Goal: Information Seeking & Learning: Check status

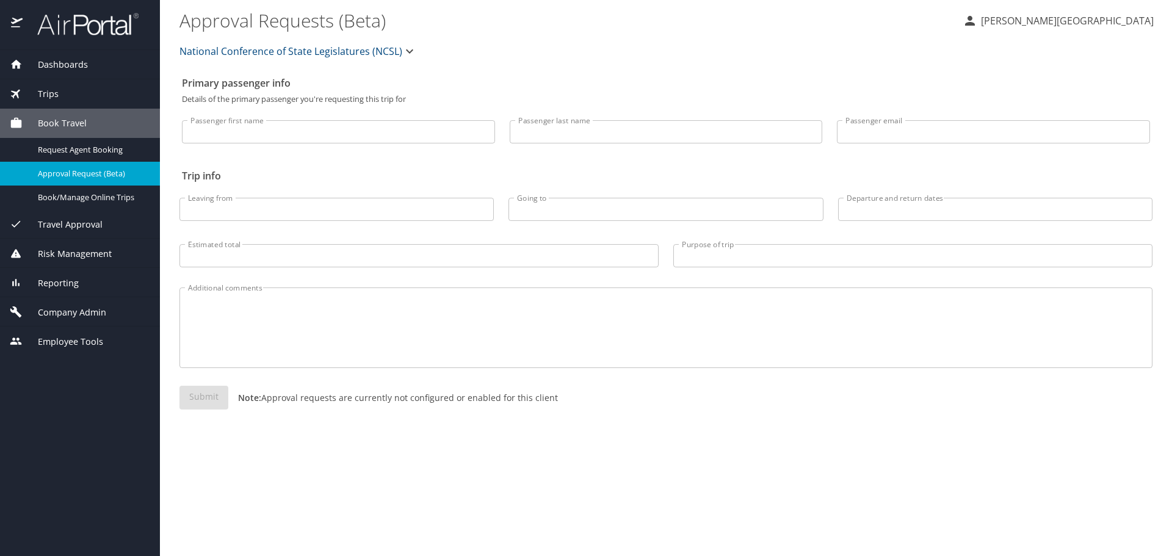
click at [55, 63] on span "Dashboards" at bounding box center [55, 64] width 65 height 13
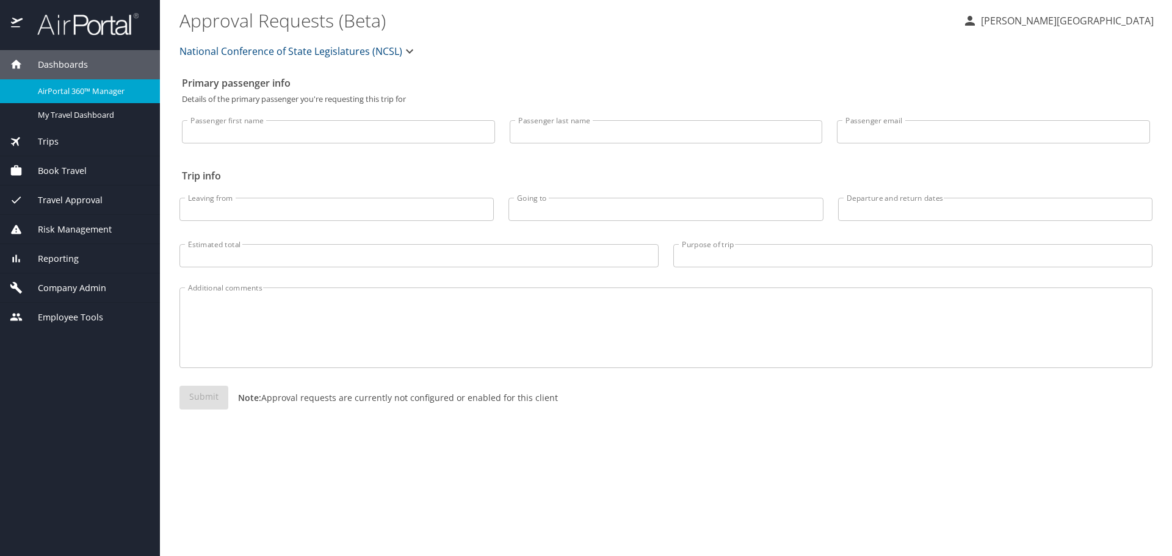
click at [81, 91] on span "AirPortal 360™ Manager" at bounding box center [91, 91] width 107 height 12
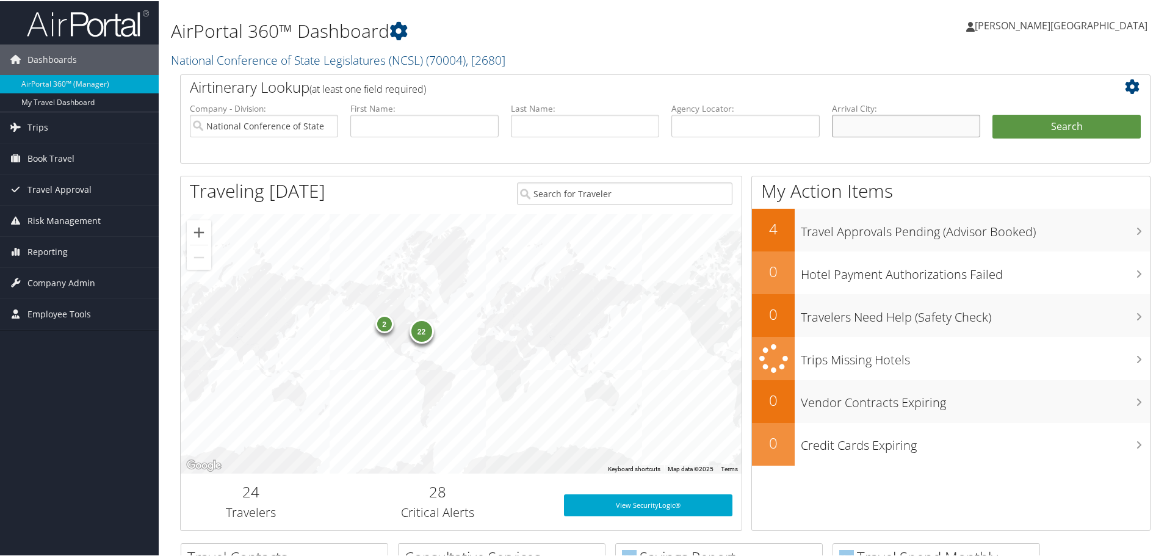
click at [855, 129] on input "text" at bounding box center [906, 125] width 148 height 23
type input "Germany"
click at [992, 114] on button "Search" at bounding box center [1066, 126] width 148 height 24
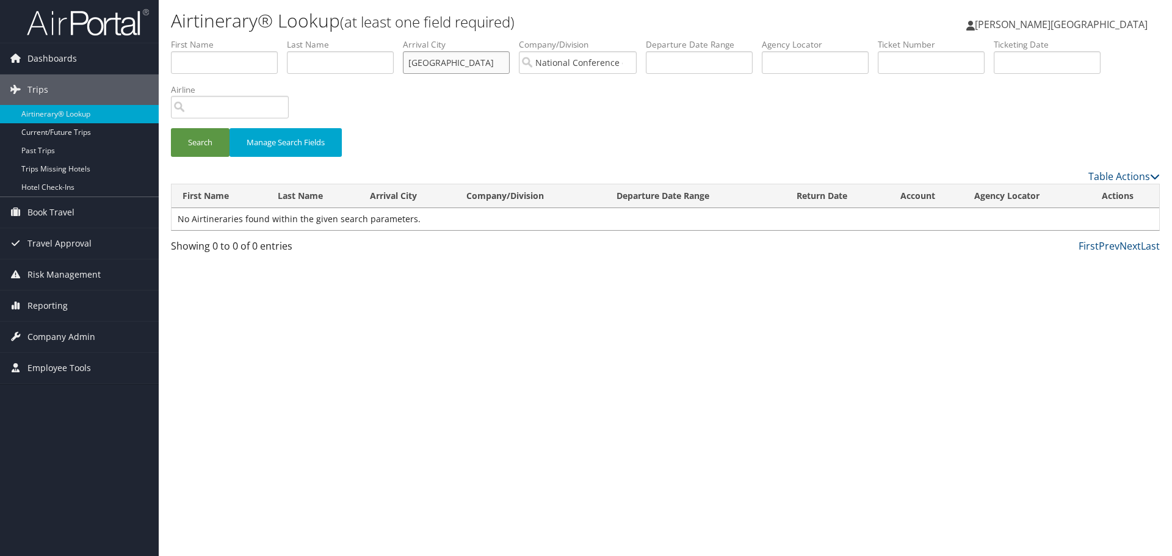
drag, startPoint x: 464, startPoint y: 59, endPoint x: 405, endPoint y: 71, distance: 60.3
click at [405, 38] on ul "First Name Last Name Departure City Arrival City Germany Company/Division Natio…" at bounding box center [665, 38] width 989 height 0
type input "berlin"
click at [171, 128] on button "Search" at bounding box center [200, 142] width 59 height 29
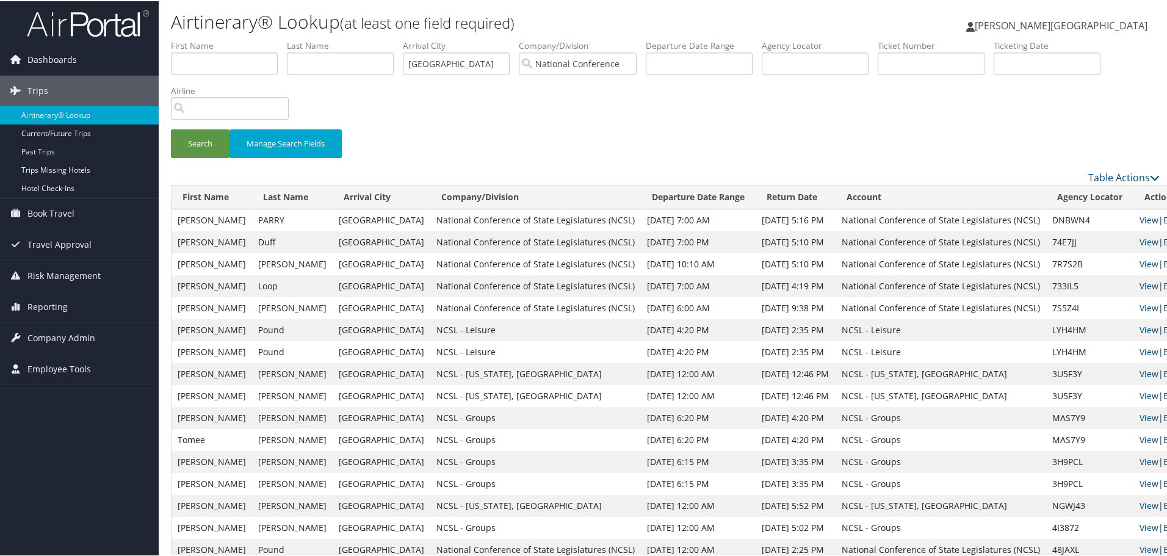
click at [1140, 220] on link "View" at bounding box center [1149, 219] width 19 height 12
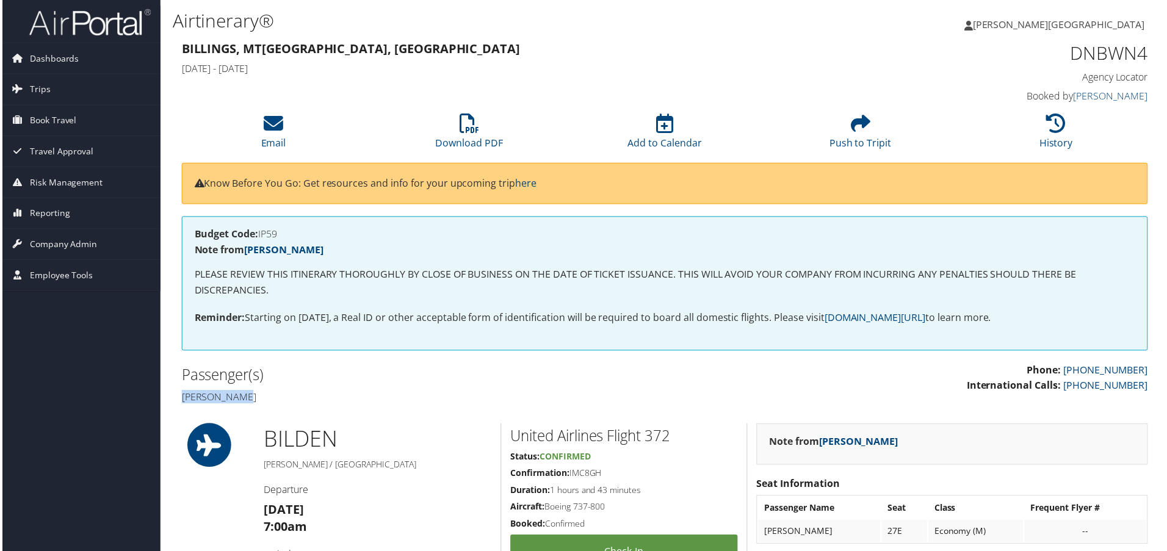
drag, startPoint x: 254, startPoint y: 401, endPoint x: 181, endPoint y: 405, distance: 72.7
click at [181, 405] on h4 "[PERSON_NAME]" at bounding box center [418, 398] width 476 height 13
copy h4 "[PERSON_NAME]"
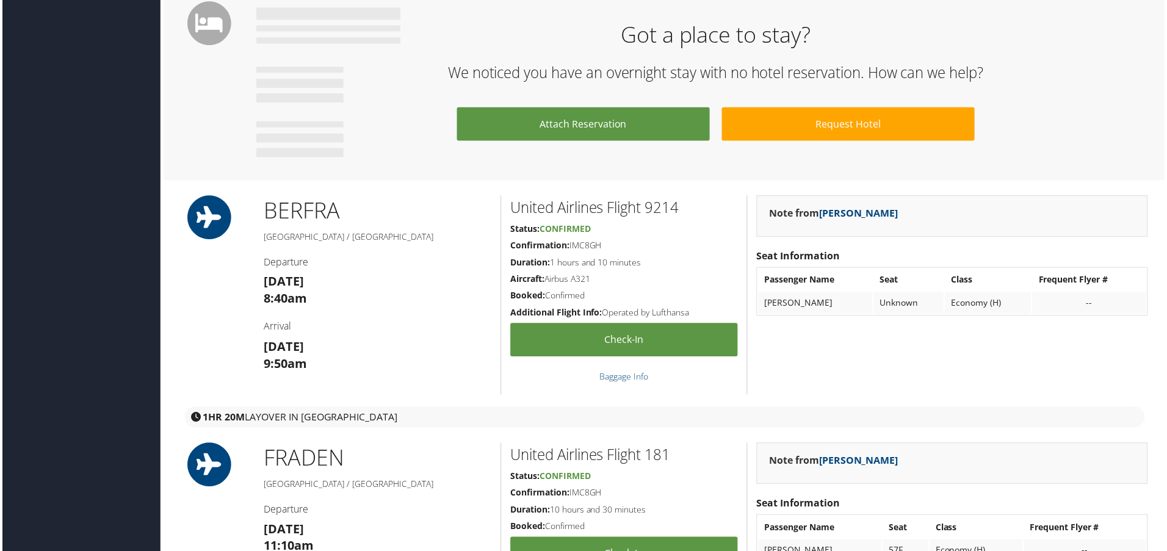
scroll to position [855, 0]
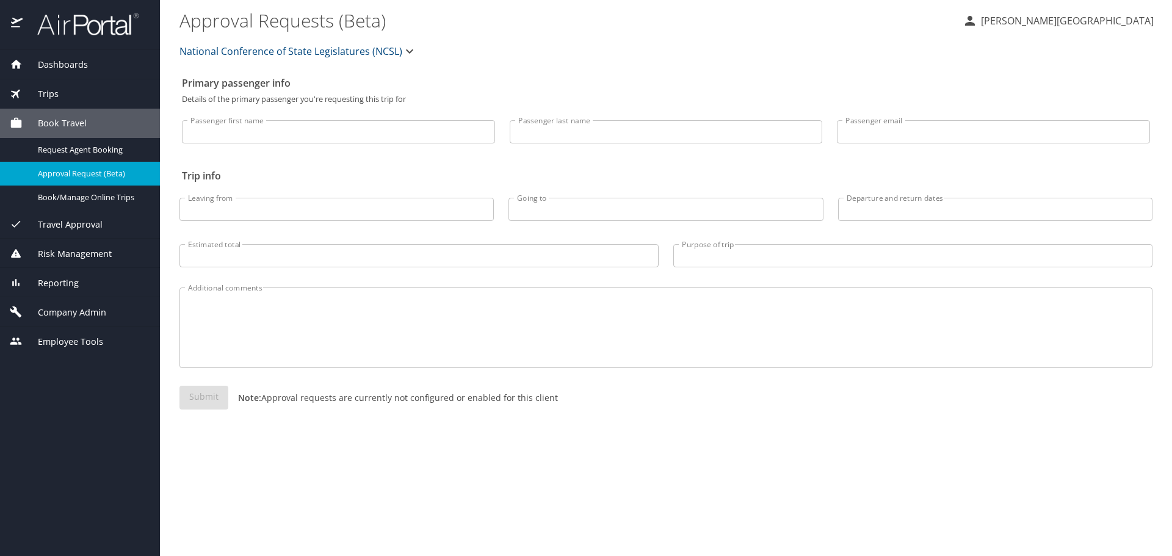
click at [66, 64] on span "Dashboards" at bounding box center [55, 64] width 65 height 13
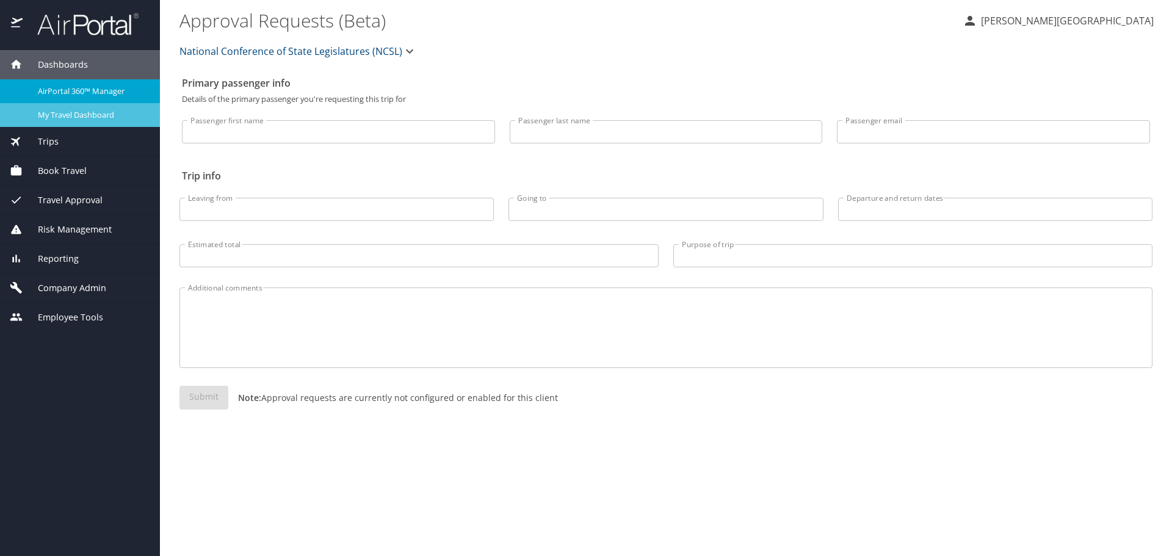
click at [78, 110] on span "My Travel Dashboard" at bounding box center [91, 115] width 107 height 12
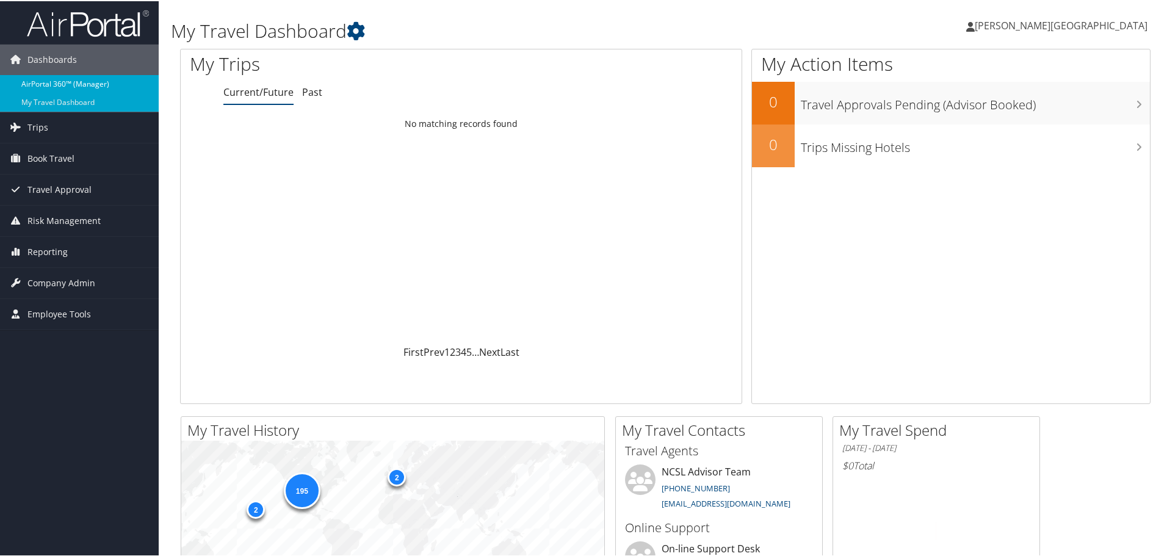
click at [72, 85] on link "AirPortal 360™ (Manager)" at bounding box center [79, 83] width 159 height 18
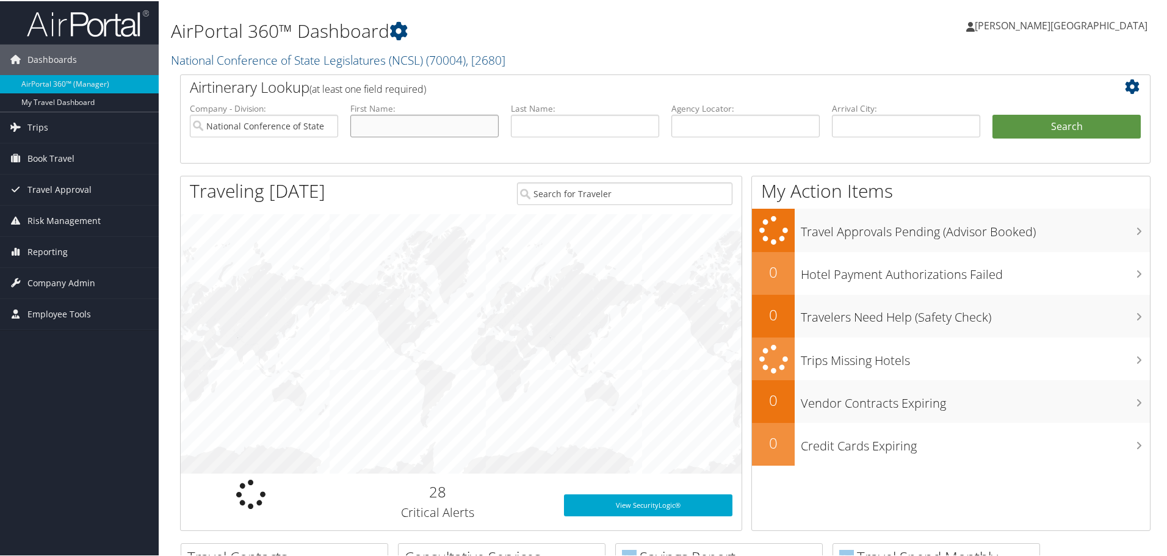
click at [435, 126] on input "text" at bounding box center [424, 125] width 148 height 23
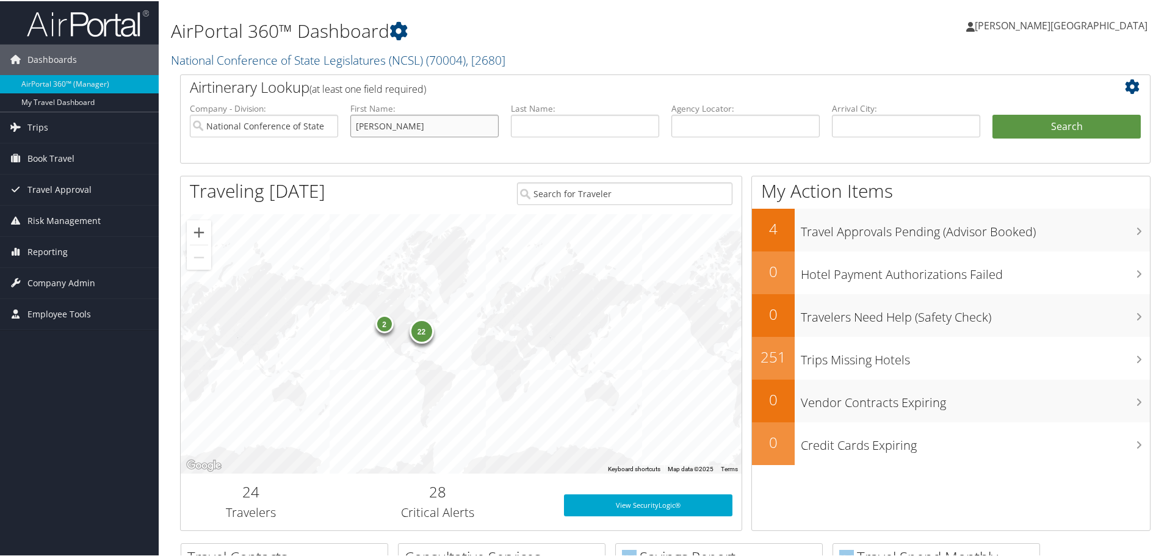
type input "erica"
type input "mackeller"
click at [992, 114] on button "Search" at bounding box center [1066, 126] width 148 height 24
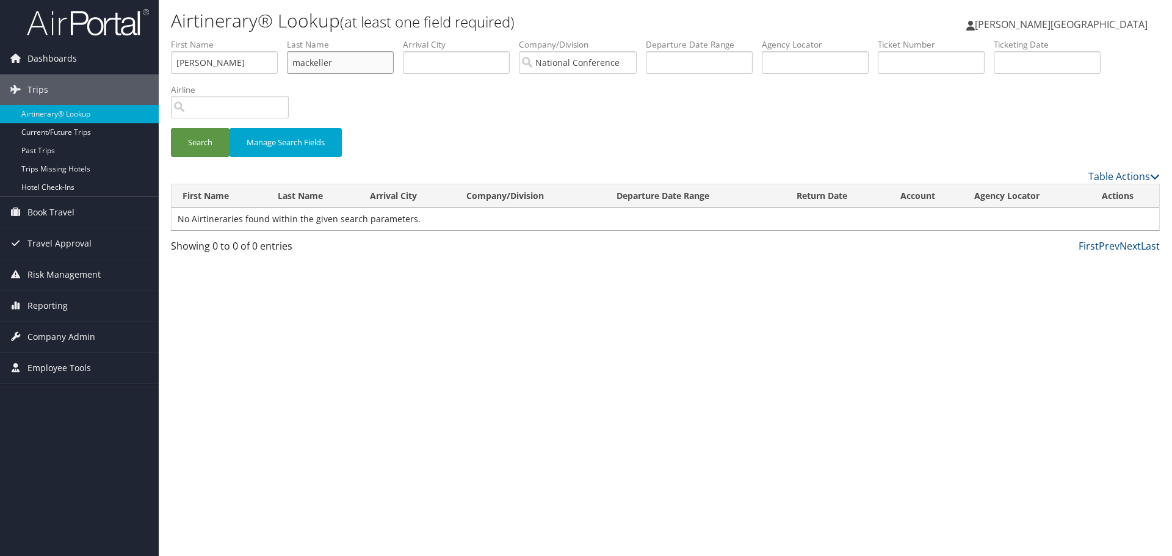
click at [344, 59] on input "mackeller" at bounding box center [340, 62] width 107 height 23
type input "[PERSON_NAME]"
click at [171, 128] on button "Search" at bounding box center [200, 142] width 59 height 29
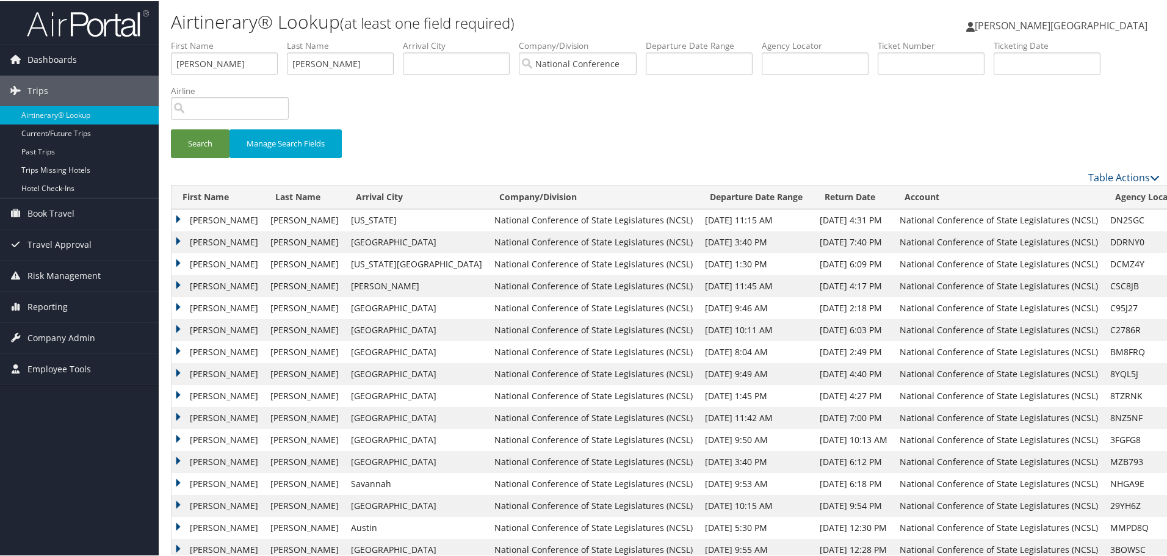
click at [184, 220] on td "[PERSON_NAME]" at bounding box center [218, 219] width 93 height 22
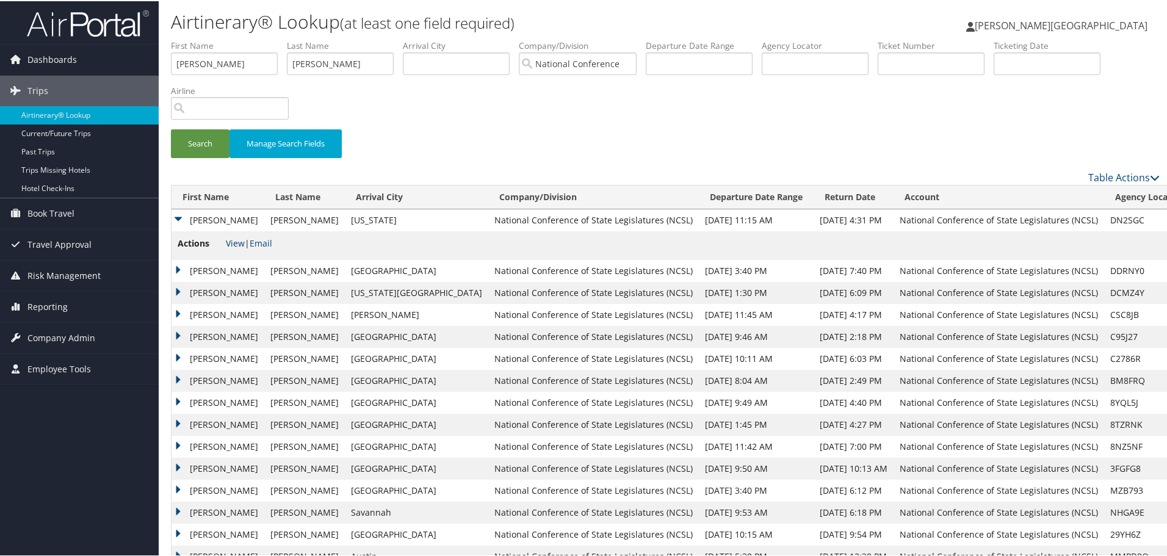
click at [233, 243] on link "View" at bounding box center [235, 242] width 19 height 12
